Goal: Information Seeking & Learning: Learn about a topic

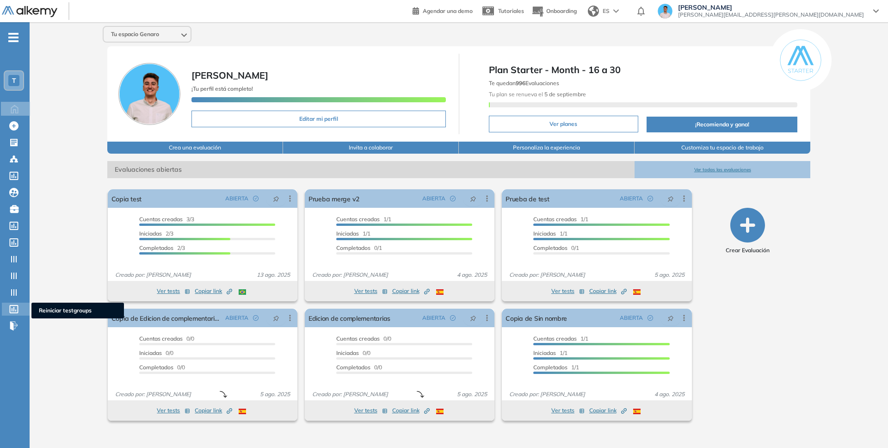
click at [17, 312] on icon at bounding box center [14, 309] width 9 height 8
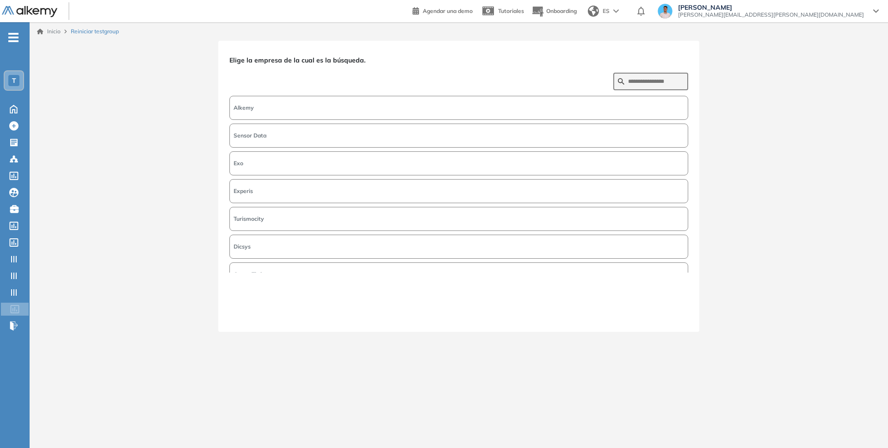
drag, startPoint x: 329, startPoint y: 127, endPoint x: 338, endPoint y: 120, distance: 11.3
click at [329, 126] on button "Sensor Data" at bounding box center [458, 135] width 459 height 24
click at [356, 105] on button "Alkemy" at bounding box center [458, 108] width 459 height 24
drag, startPoint x: 644, startPoint y: 306, endPoint x: 660, endPoint y: 311, distance: 16.4
click at [660, 311] on div "Siguiente" at bounding box center [458, 296] width 459 height 48
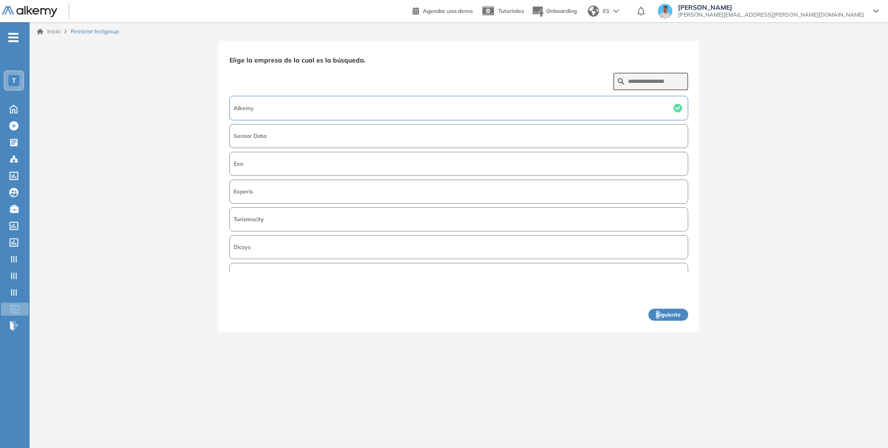
click at [660, 311] on button "Siguiente" at bounding box center [668, 314] width 40 height 12
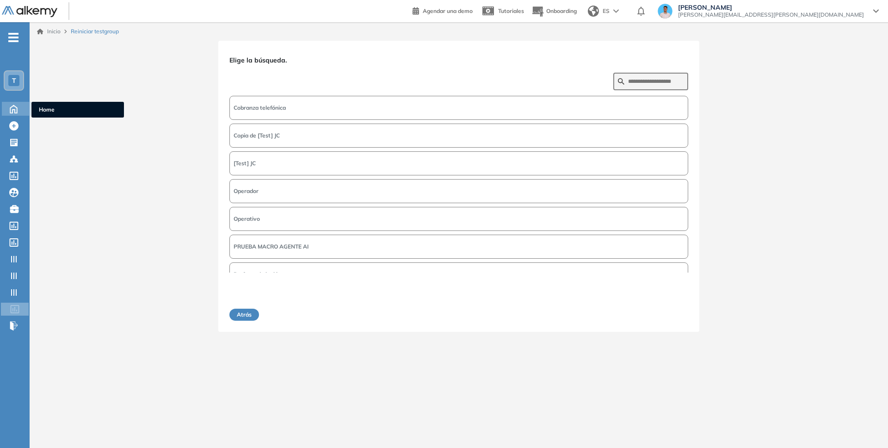
click at [10, 109] on icon at bounding box center [14, 108] width 16 height 11
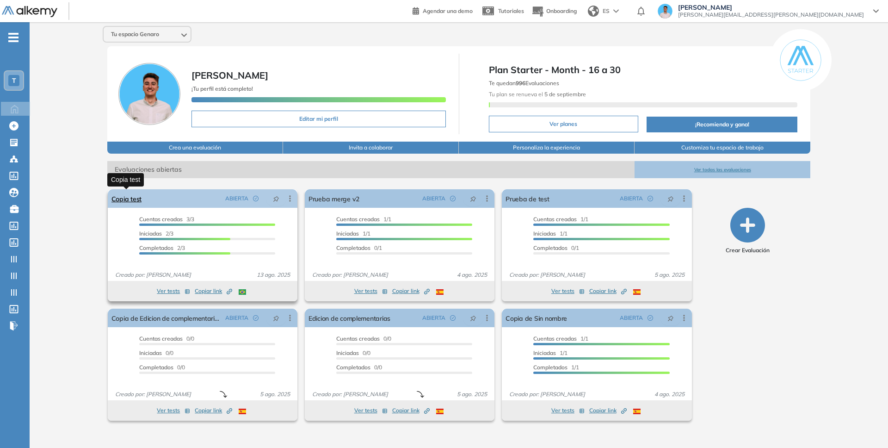
click at [132, 199] on link "Copia test" at bounding box center [126, 198] width 30 height 18
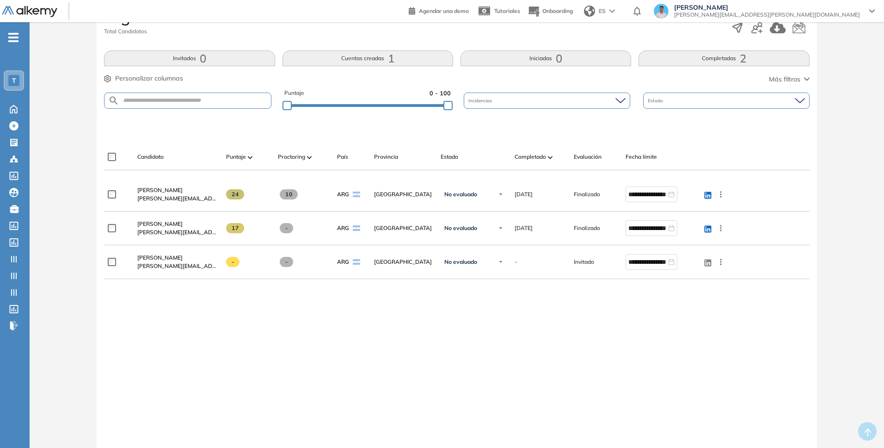
scroll to position [175, 0]
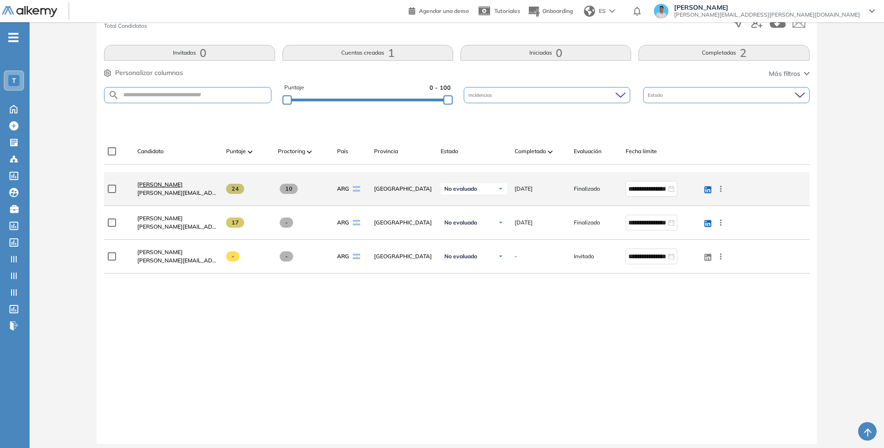
click at [177, 186] on span "[PERSON_NAME]" at bounding box center [159, 184] width 45 height 7
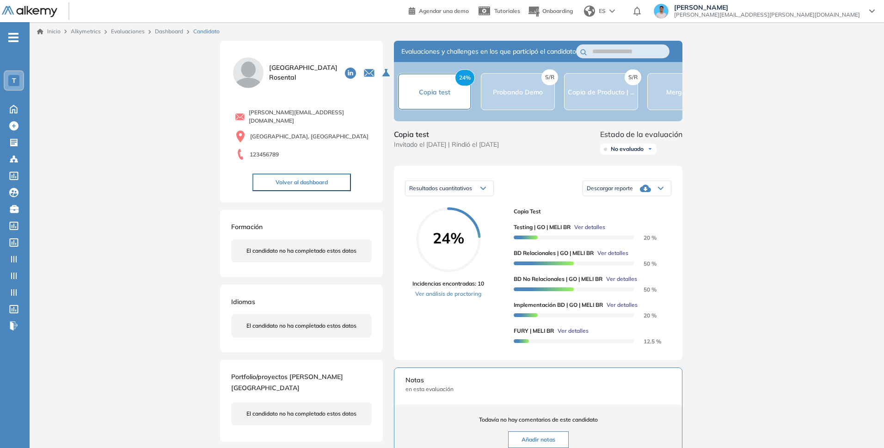
click at [615, 283] on span "Ver detalles" at bounding box center [621, 279] width 31 height 8
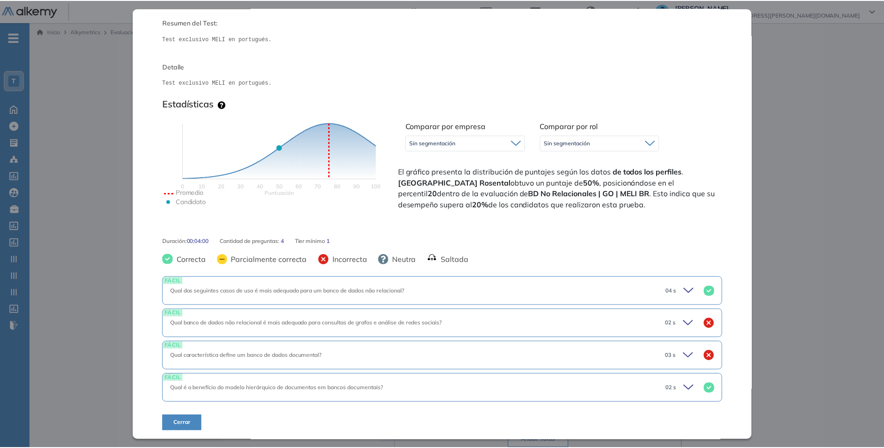
scroll to position [92, 0]
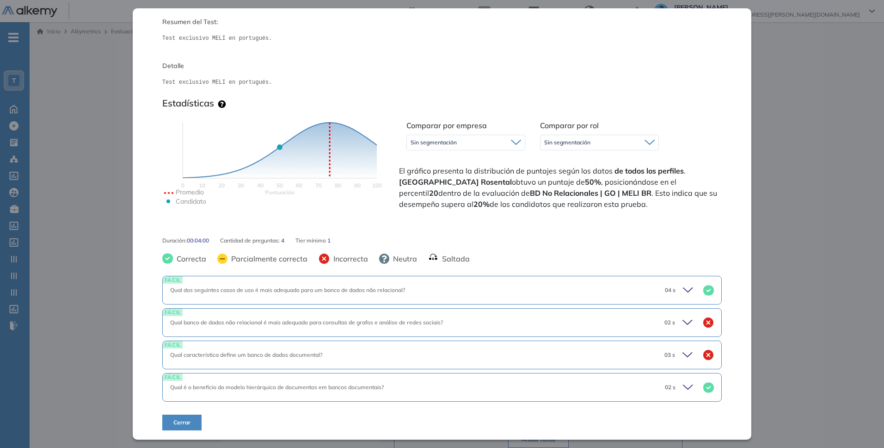
click at [808, 260] on div "Inicio Alkymetrics Evaluaciones Dashboard Candidato BD No Relacionales | GO | […" at bounding box center [457, 352] width 855 height 660
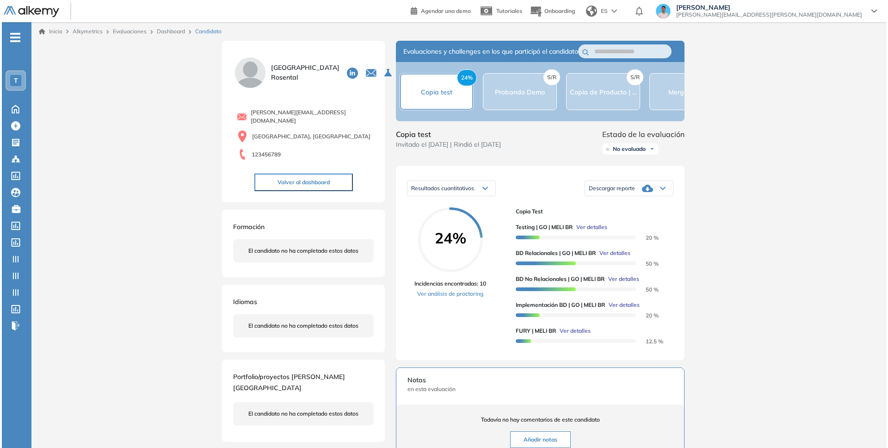
scroll to position [0, 0]
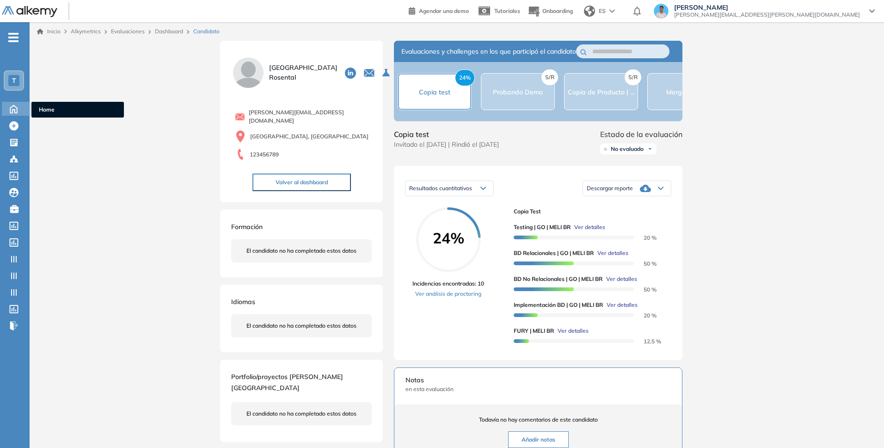
click at [15, 107] on icon at bounding box center [14, 108] width 16 height 11
